Goal: Transaction & Acquisition: Book appointment/travel/reservation

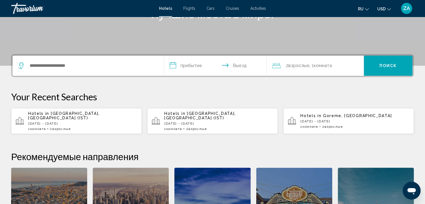
scroll to position [112, 0]
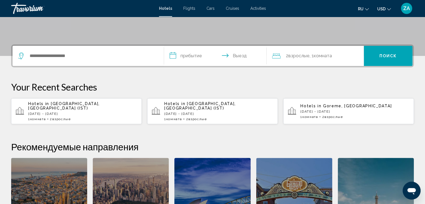
click at [97, 112] on p "[DATE] - [DATE]" at bounding box center [82, 114] width 109 height 4
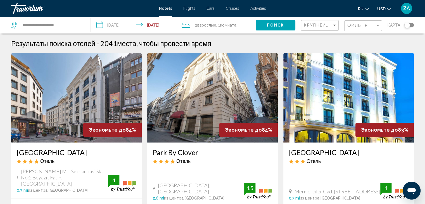
click at [121, 27] on input "**********" at bounding box center [134, 26] width 87 height 18
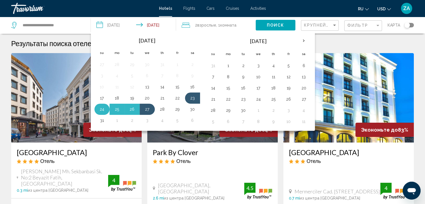
click at [94, 107] on div "[DATE] Su Mo Tu We Th Fr Sa 27 28 29 30 31 1 2 3 4 5 6 7 8 9 10 11 12 13 14 15 …" at bounding box center [148, 80] width 110 height 94
click at [99, 111] on button "24" at bounding box center [102, 109] width 9 height 8
click at [146, 110] on button "27" at bounding box center [147, 109] width 9 height 8
type input "**********"
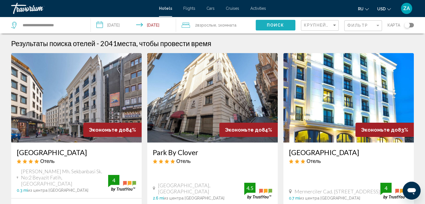
click at [282, 24] on span "Поиск" at bounding box center [276, 25] width 18 height 4
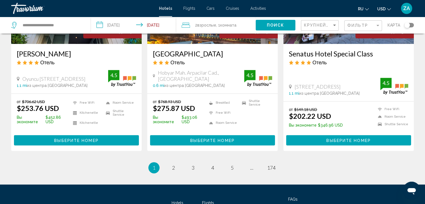
scroll to position [746, 0]
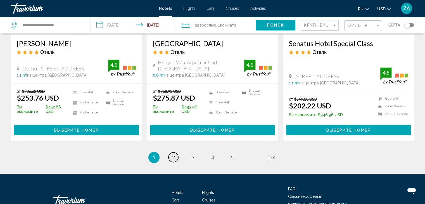
click at [175, 152] on link "page 2" at bounding box center [173, 157] width 10 height 10
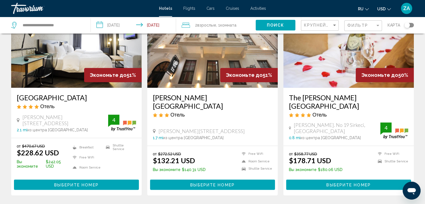
scroll to position [753, 0]
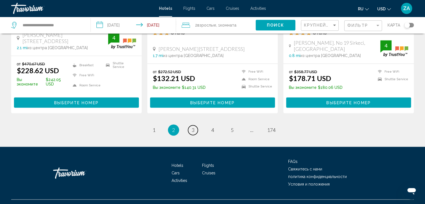
click at [196, 125] on link "page 3" at bounding box center [193, 130] width 10 height 10
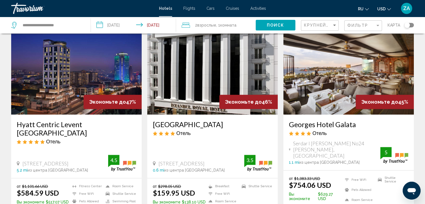
scroll to position [251, 0]
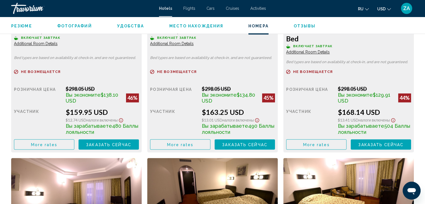
scroll to position [838, 0]
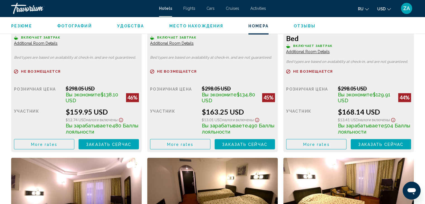
click at [86, 143] on span "Заказать сейчас" at bounding box center [108, 144] width 45 height 4
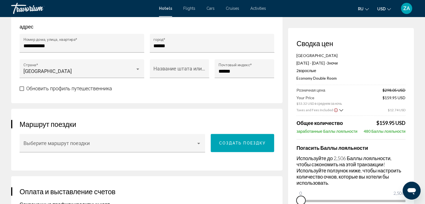
scroll to position [308, 0]
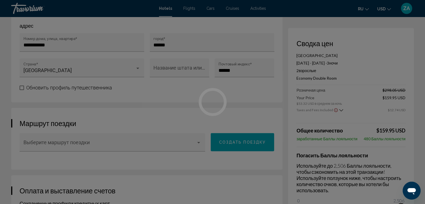
drag, startPoint x: 323, startPoint y: 205, endPoint x: 419, endPoint y: 209, distance: 96.2
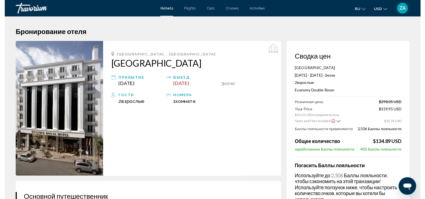
scroll to position [0, 0]
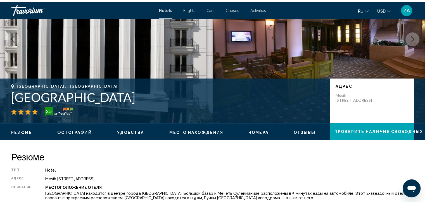
scroll to position [168, 0]
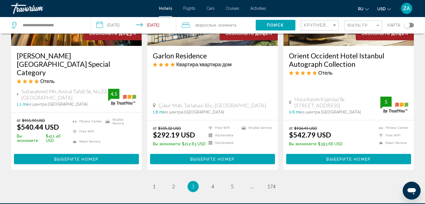
scroll to position [747, 0]
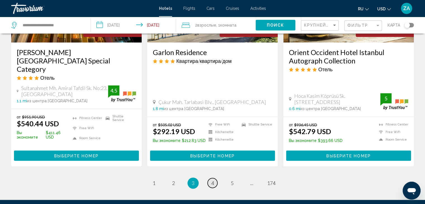
click at [212, 180] on span "4" at bounding box center [212, 183] width 3 height 6
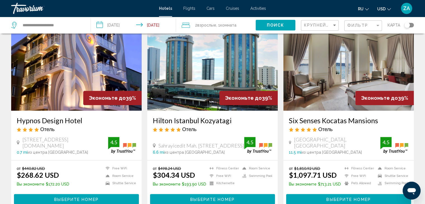
scroll to position [671, 0]
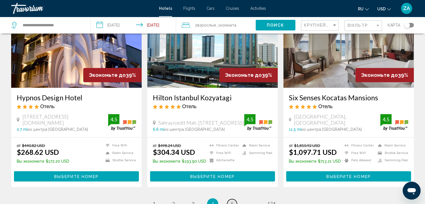
click at [229, 199] on link "page 5" at bounding box center [232, 204] width 10 height 10
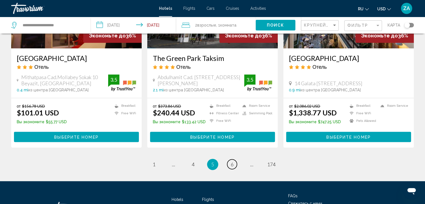
scroll to position [755, 0]
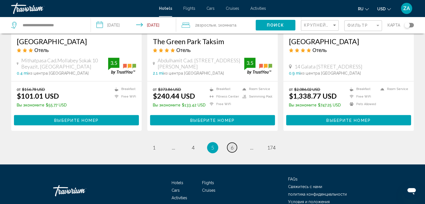
click at [234, 142] on link "page 6" at bounding box center [232, 147] width 10 height 10
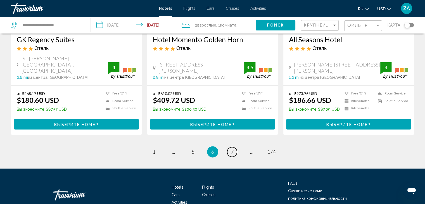
scroll to position [754, 0]
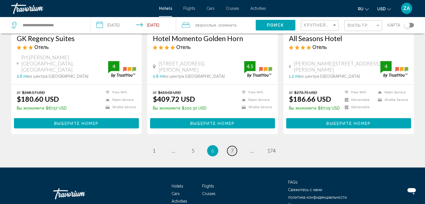
click at [232, 148] on span "7" at bounding box center [232, 151] width 3 height 6
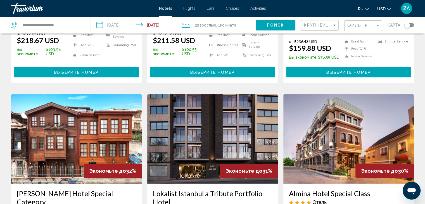
scroll to position [196, 0]
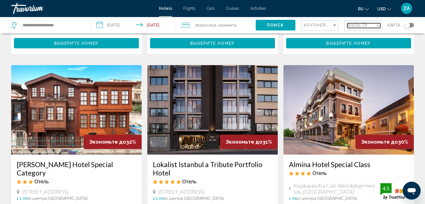
click at [352, 25] on span "Фильтр" at bounding box center [357, 25] width 21 height 4
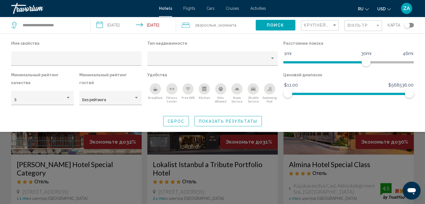
click at [409, 25] on div "Toggle map" at bounding box center [407, 25] width 6 height 6
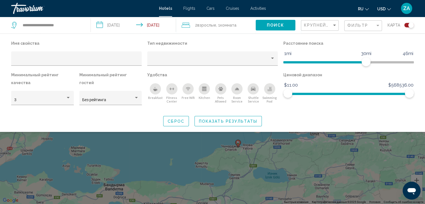
click at [324, 148] on div "Search widget" at bounding box center [212, 144] width 425 height 120
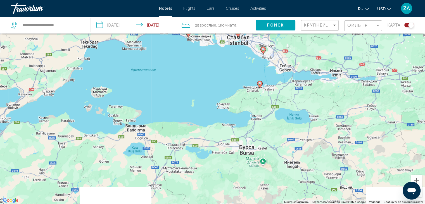
drag, startPoint x: 176, startPoint y: 151, endPoint x: 199, endPoint y: 92, distance: 63.2
click at [199, 92] on div "Чтобы активировать перетаскивание с помощью клавиатуры, нажмите Alt + Ввод. Пос…" at bounding box center [212, 102] width 425 height 204
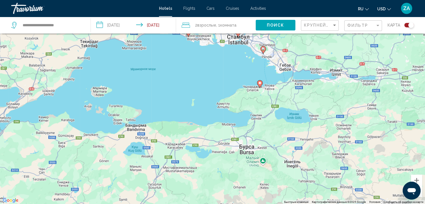
click at [359, 30] on button "Фильтр" at bounding box center [363, 25] width 38 height 11
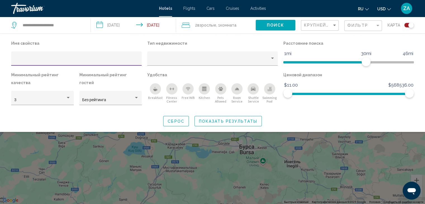
click at [405, 26] on div "Toggle map" at bounding box center [408, 25] width 9 height 4
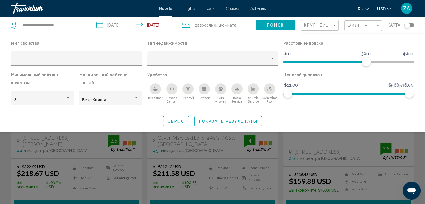
scroll to position [39, 0]
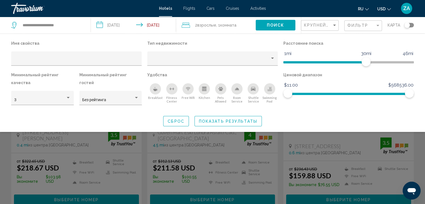
click at [348, 147] on div "Search widget" at bounding box center [212, 144] width 425 height 120
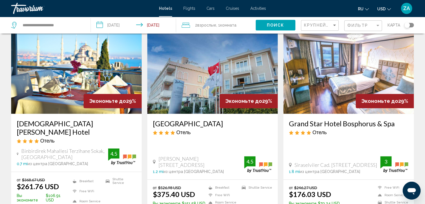
scroll to position [710, 0]
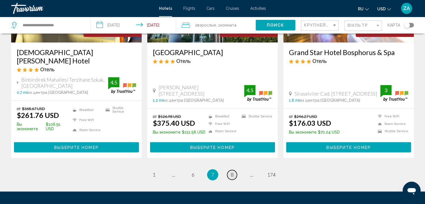
click at [234, 170] on link "page 8" at bounding box center [232, 175] width 10 height 10
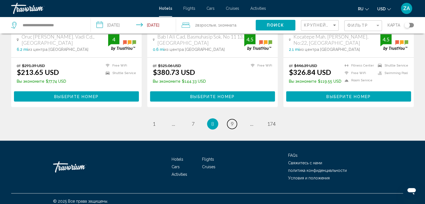
scroll to position [745, 0]
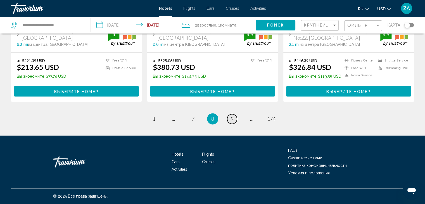
click at [231, 121] on span "9" at bounding box center [232, 119] width 3 height 6
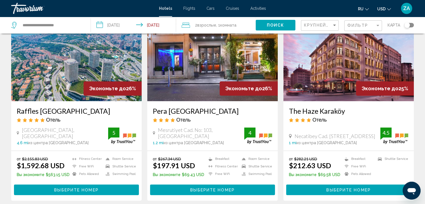
scroll to position [251, 0]
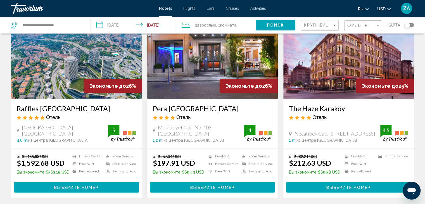
click at [222, 185] on span "Выберите номер" at bounding box center [212, 187] width 44 height 4
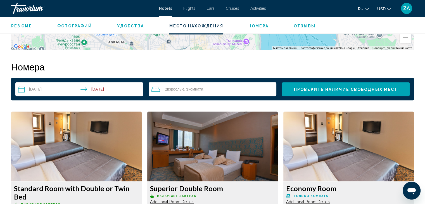
scroll to position [643, 0]
